Goal: Find specific page/section: Find specific page/section

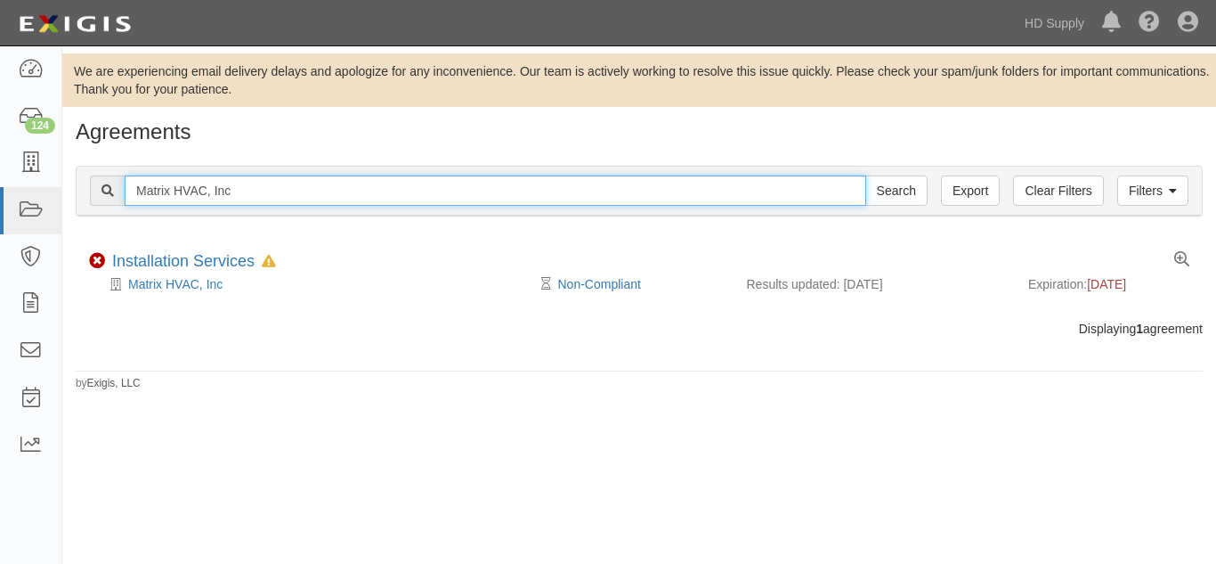
click at [253, 186] on input "Matrix HVAC, Inc" at bounding box center [496, 190] width 742 height 30
type input "M"
paste input "Miracle Method of The [GEOGRAPHIC_DATA] INC"
type input "Miracle Method of The [GEOGRAPHIC_DATA] INC"
click at [865, 175] on input "Search" at bounding box center [896, 190] width 62 height 30
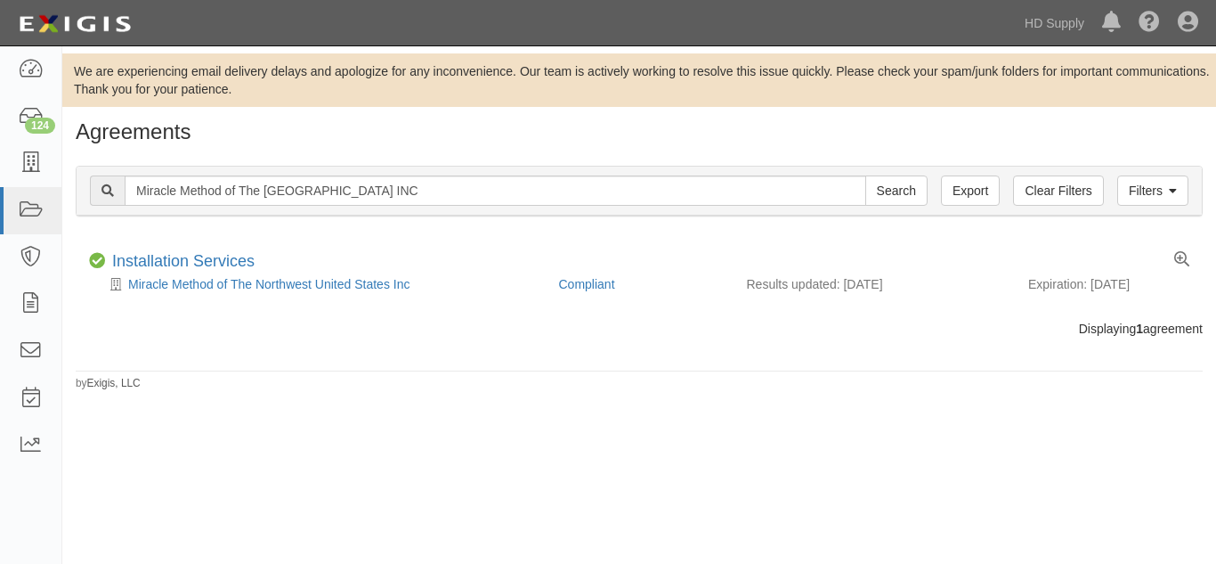
click at [446, 345] on div "Agreements Filters Clear Filters Export Miracle Method of The [GEOGRAPHIC_DATA]…" at bounding box center [639, 255] width 1154 height 271
